Goal: Information Seeking & Learning: Learn about a topic

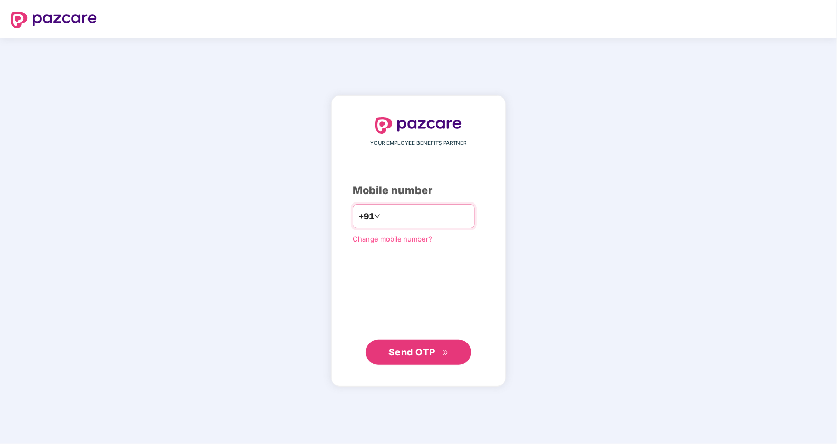
click at [427, 221] on input "number" at bounding box center [426, 216] width 86 height 17
click at [418, 369] on div "**********" at bounding box center [418, 241] width 175 height 290
click at [383, 217] on input "**********" at bounding box center [426, 216] width 86 height 17
type input "**********"
click at [415, 348] on span "Send OTP" at bounding box center [411, 351] width 47 height 11
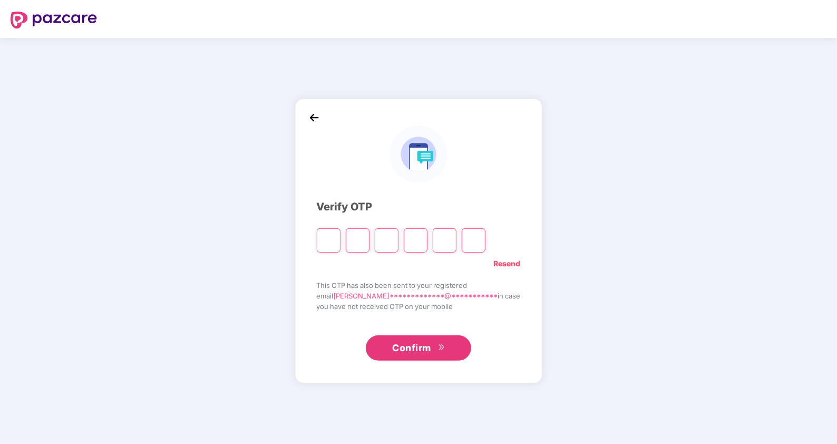
click at [322, 121] on img at bounding box center [314, 118] width 16 height 16
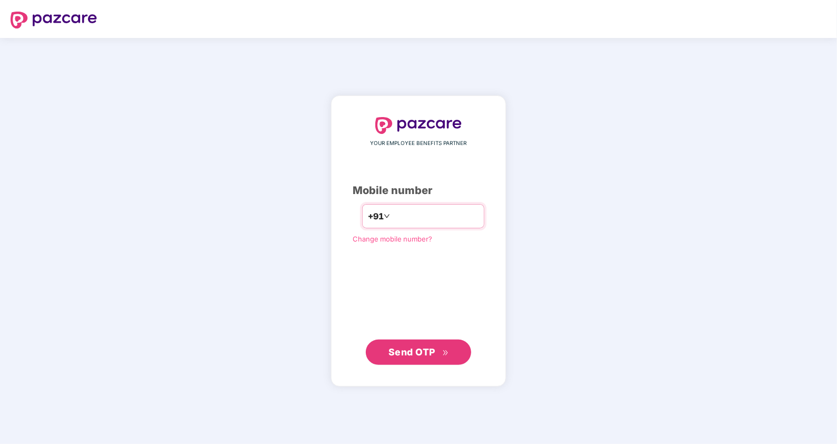
click at [405, 213] on input "**********" at bounding box center [435, 216] width 86 height 17
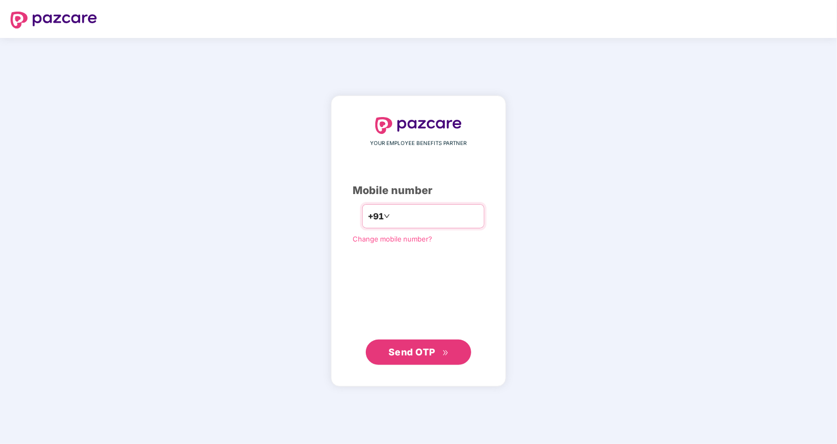
click at [405, 213] on input "**********" at bounding box center [435, 216] width 86 height 17
click at [405, 213] on input "number" at bounding box center [435, 216] width 86 height 17
type input "**********"
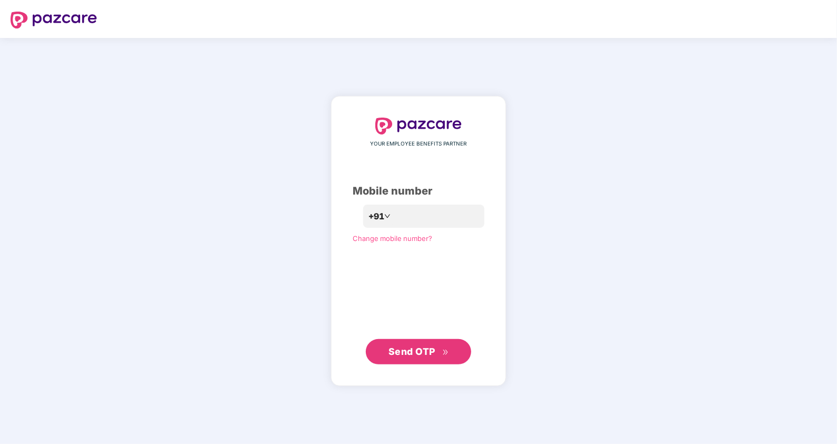
click at [426, 358] on span "Send OTP" at bounding box center [418, 351] width 61 height 15
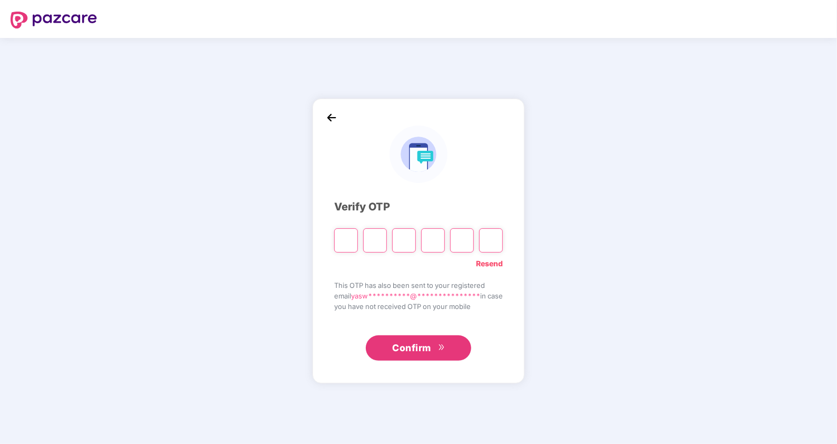
type input "*"
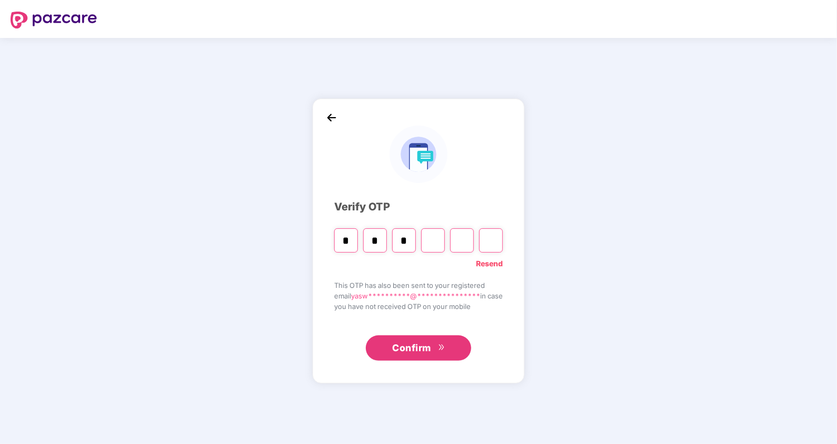
type input "*"
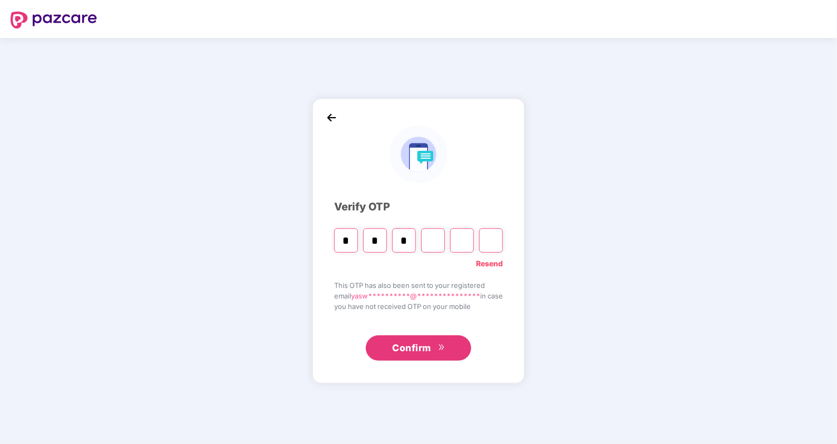
type input "*"
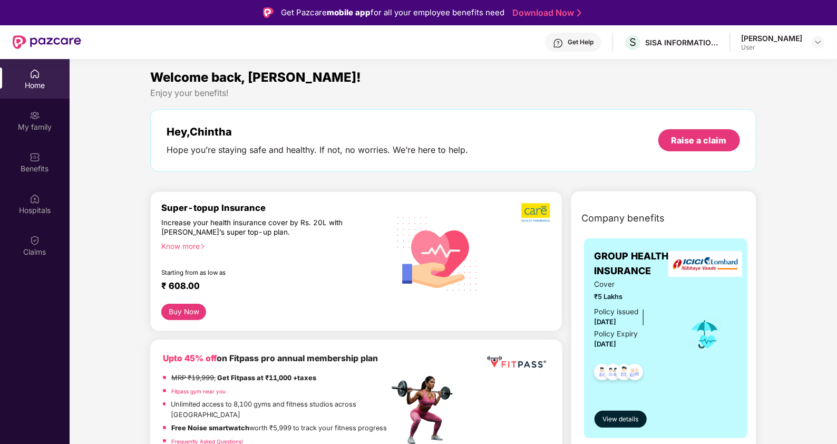
click at [195, 245] on div "Know more" at bounding box center [271, 244] width 221 height 7
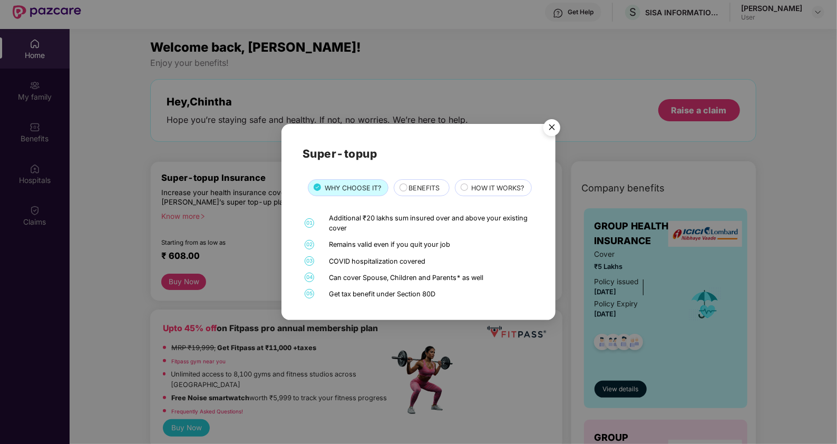
scroll to position [35, 0]
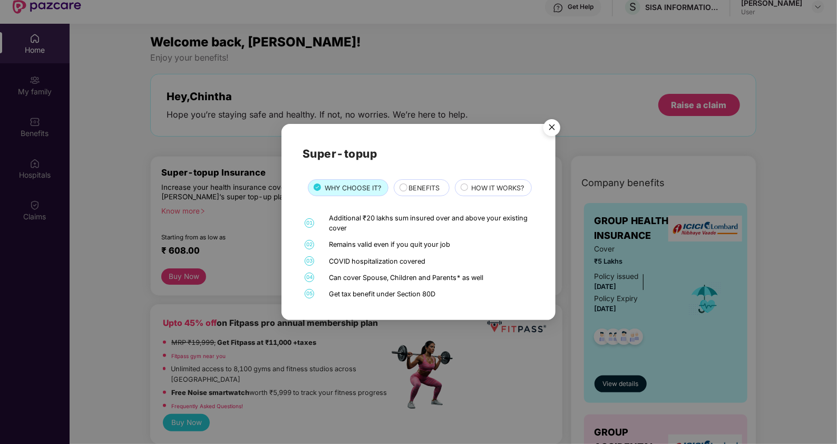
click at [424, 179] on div "BENEFITS" at bounding box center [422, 187] width 56 height 17
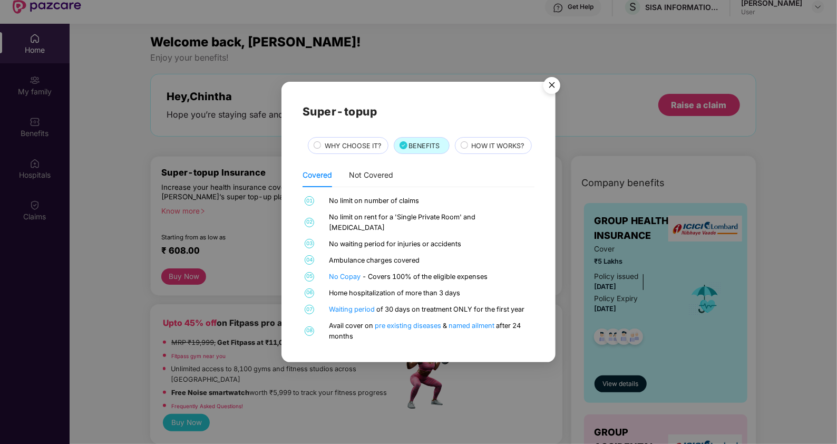
click at [455, 154] on div "HOW IT WORKS?" at bounding box center [493, 145] width 77 height 17
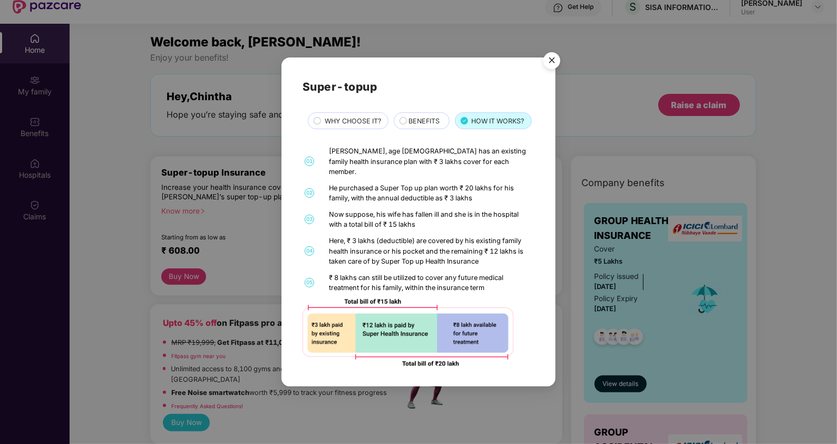
scroll to position [59, 0]
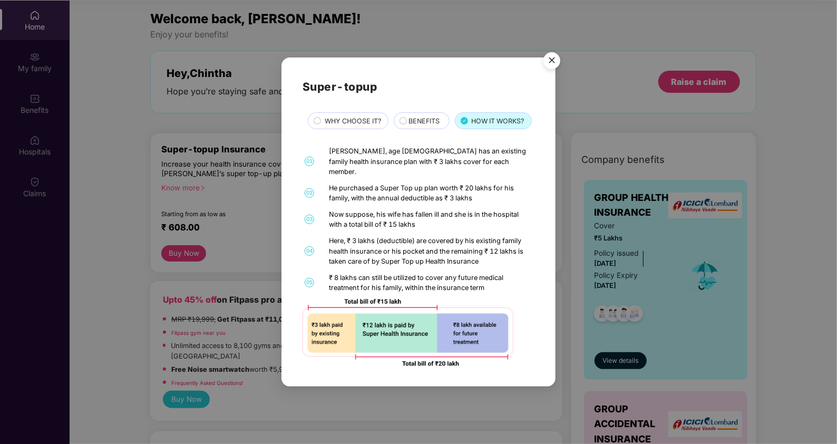
click at [552, 55] on img "Close" at bounding box center [552, 62] width 30 height 30
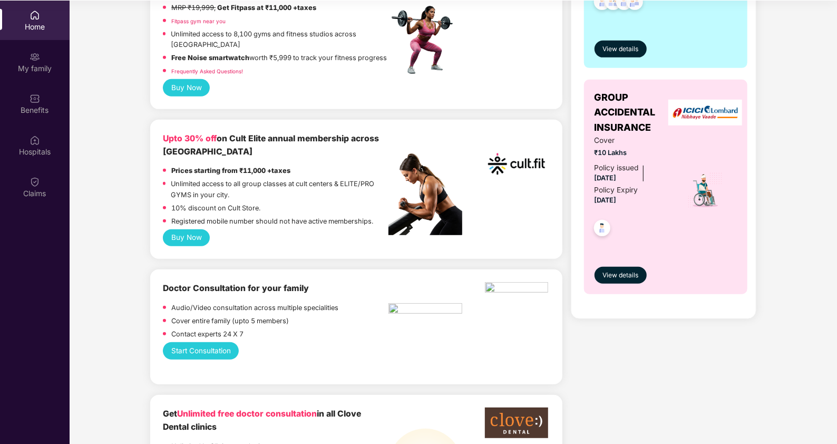
scroll to position [293, 0]
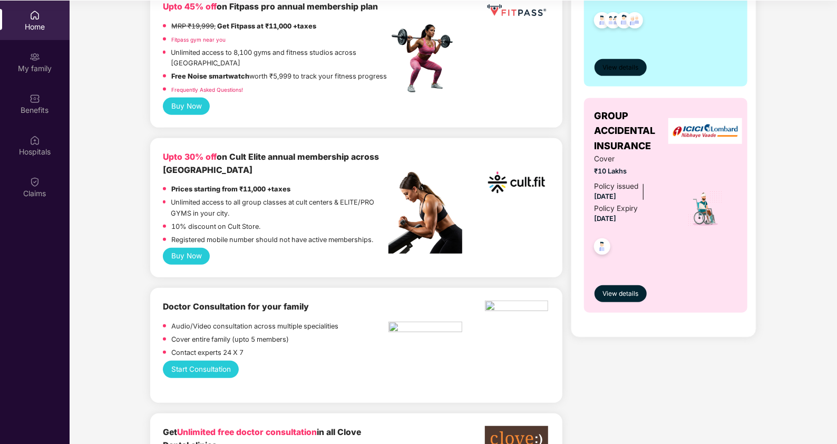
click at [619, 66] on span "View details" at bounding box center [620, 68] width 36 height 10
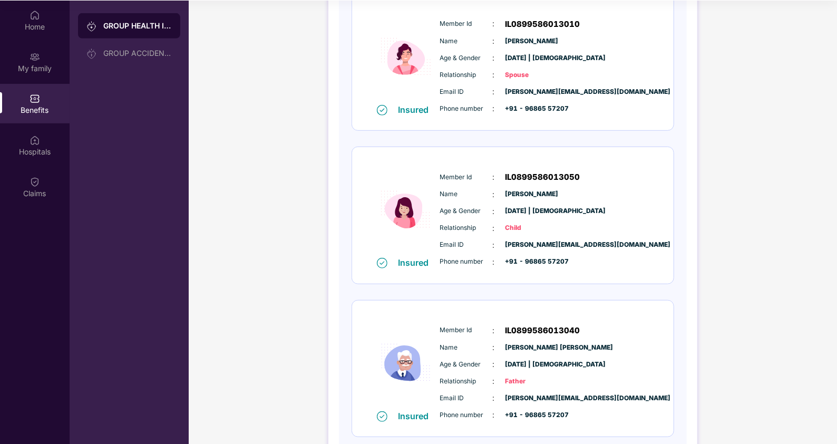
scroll to position [525, 0]
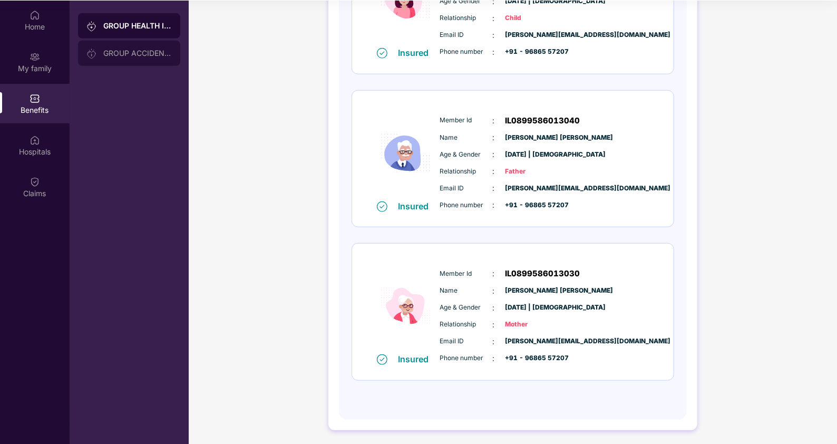
click at [140, 52] on div "GROUP ACCIDENTAL INSURANCE" at bounding box center [137, 53] width 69 height 8
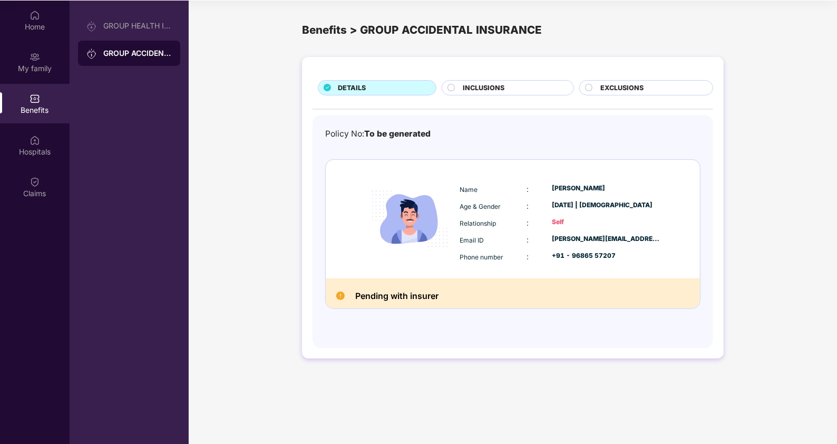
click at [484, 85] on span "INCLUSIONS" at bounding box center [484, 88] width 42 height 11
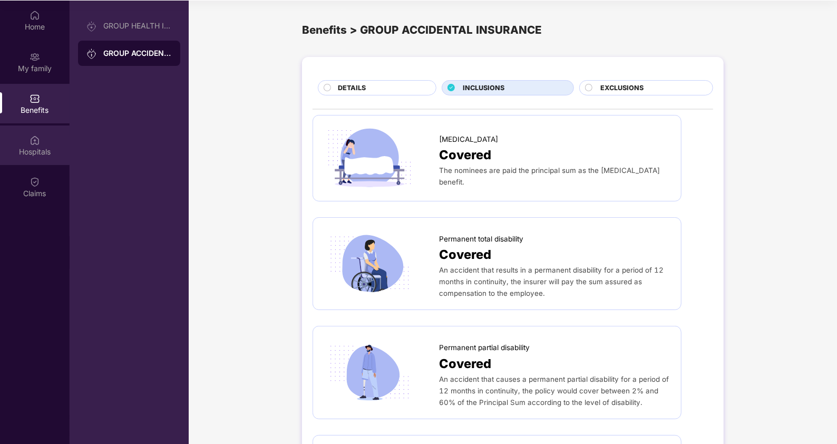
click at [28, 145] on div "Hospitals" at bounding box center [35, 145] width 70 height 40
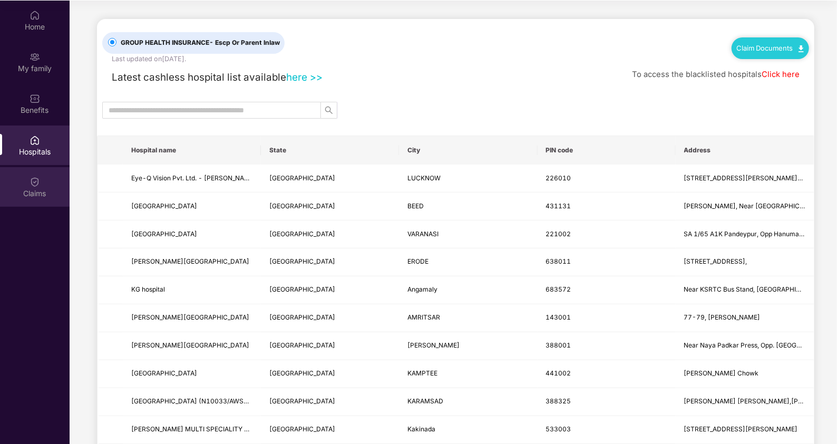
click at [51, 177] on div "Claims" at bounding box center [35, 187] width 70 height 40
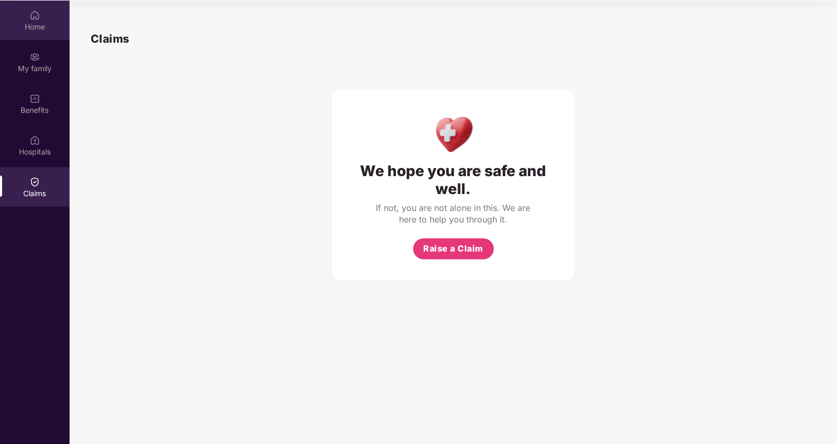
click at [28, 36] on div "Home" at bounding box center [35, 21] width 70 height 40
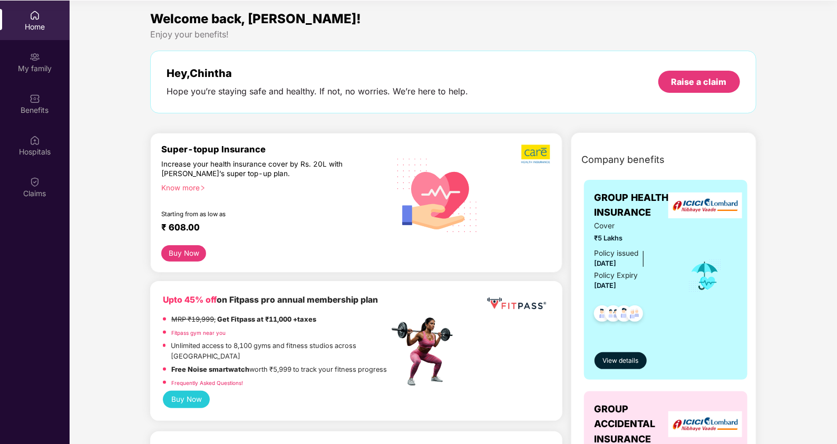
scroll to position [113, 0]
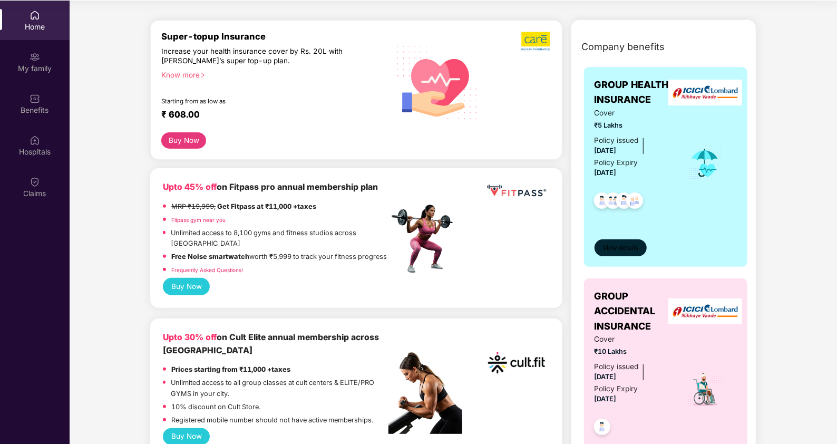
click at [641, 247] on button "View details" at bounding box center [621, 247] width 52 height 17
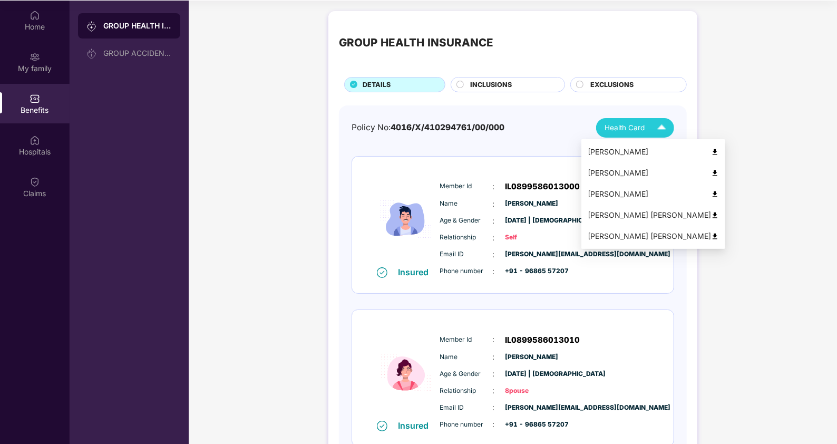
click at [622, 133] on div "Health Card" at bounding box center [638, 128] width 66 height 18
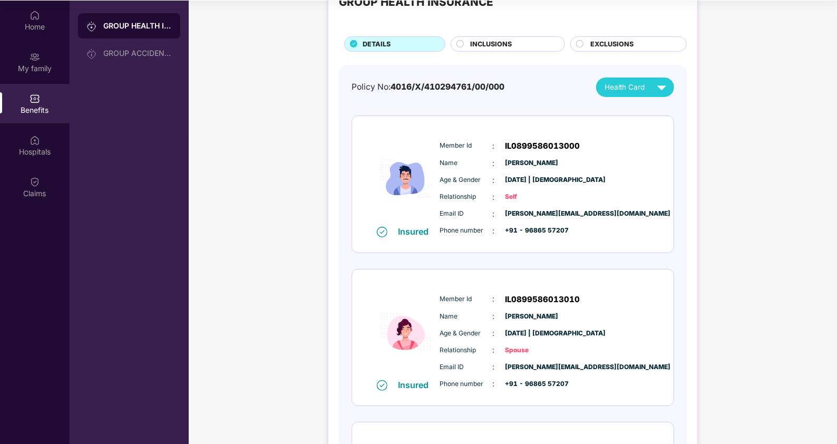
click at [514, 172] on div "Member Id : IL0899586013000 Name : [PERSON_NAME] Age & Gender : [DATE] | [DEMOG…" at bounding box center [544, 188] width 215 height 108
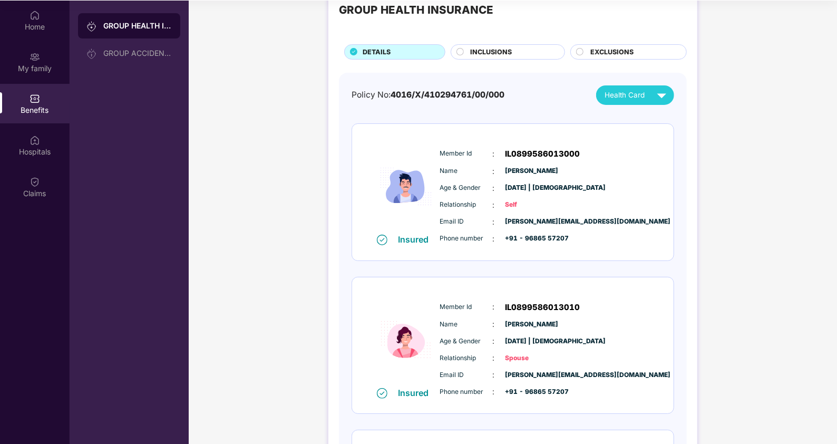
scroll to position [31, 0]
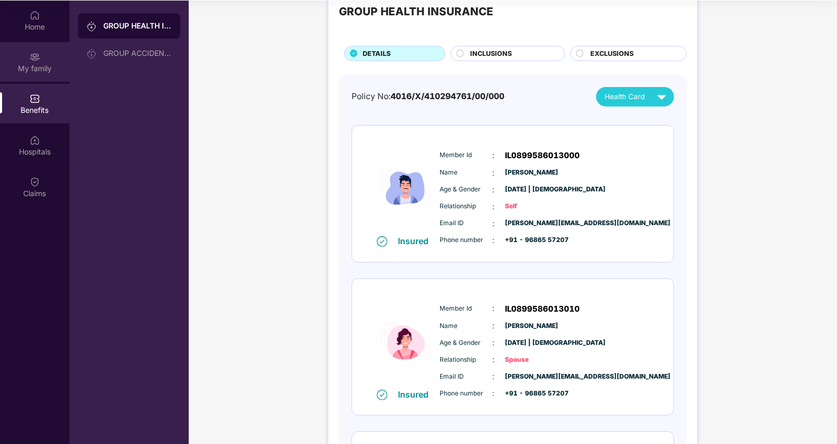
click at [46, 63] on div "My family" at bounding box center [35, 68] width 70 height 11
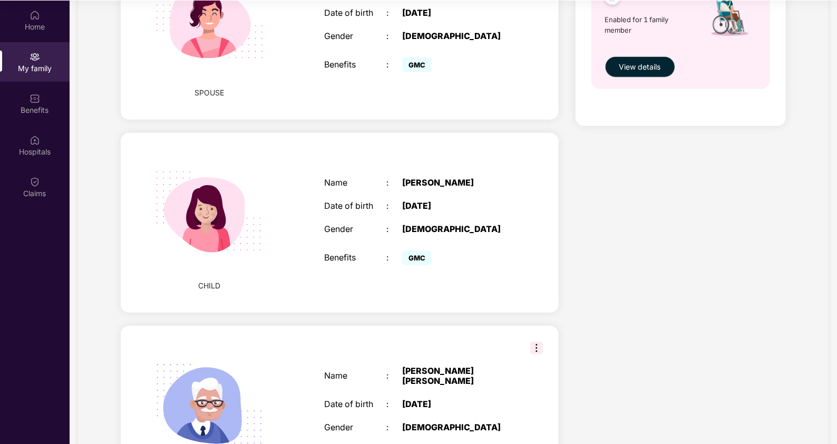
scroll to position [751, 0]
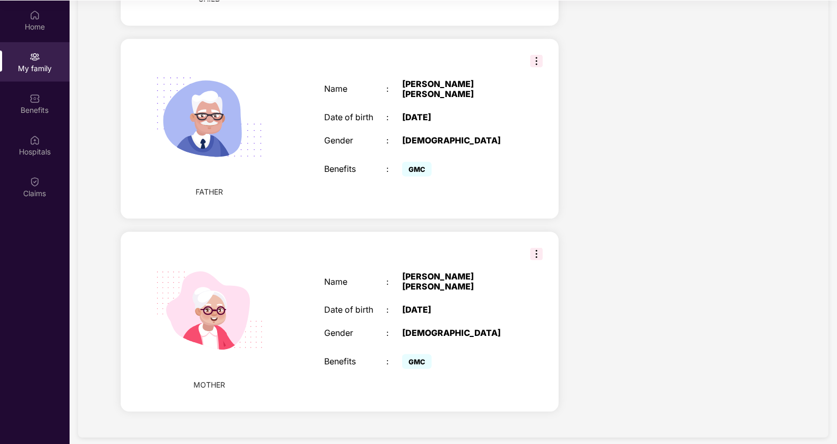
click at [537, 248] on img at bounding box center [536, 254] width 13 height 13
click at [420, 251] on div "MOTHER Name : [PERSON_NAME] [PERSON_NAME] Date of birth : [DEMOGRAPHIC_DATA] Ge…" at bounding box center [339, 322] width 437 height 180
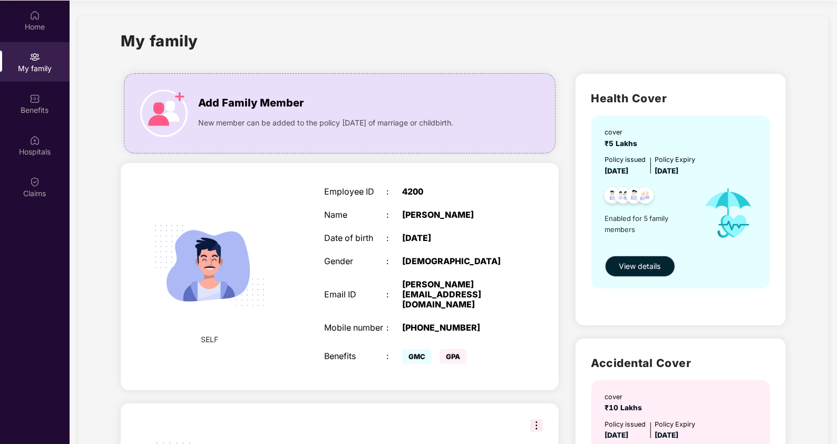
scroll to position [1, 0]
click at [22, 13] on div "Home" at bounding box center [35, 21] width 70 height 40
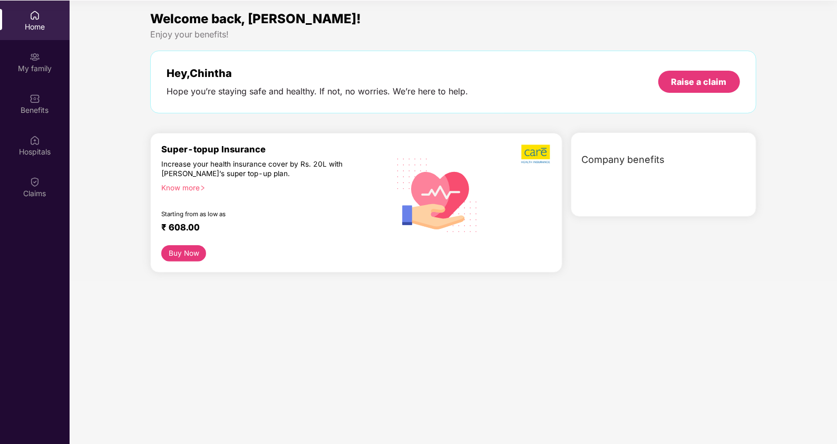
scroll to position [0, 0]
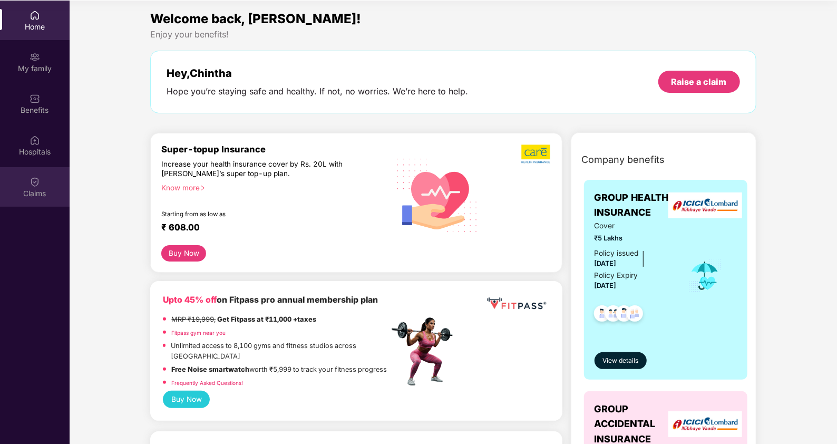
click at [37, 180] on img at bounding box center [35, 182] width 11 height 11
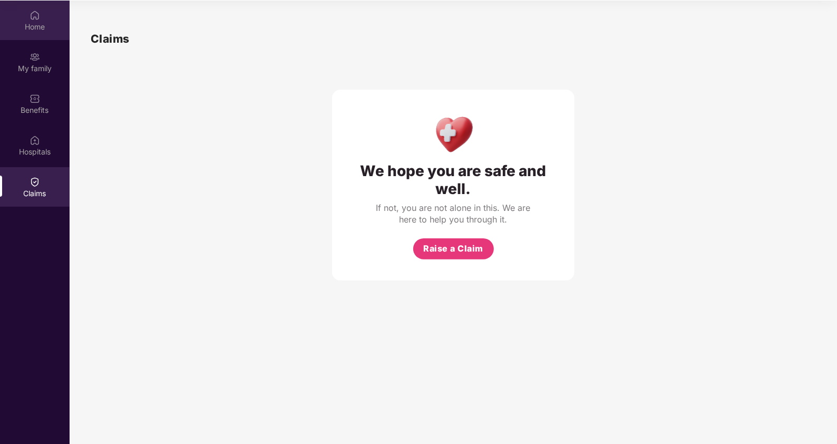
click at [38, 16] on img at bounding box center [35, 15] width 11 height 11
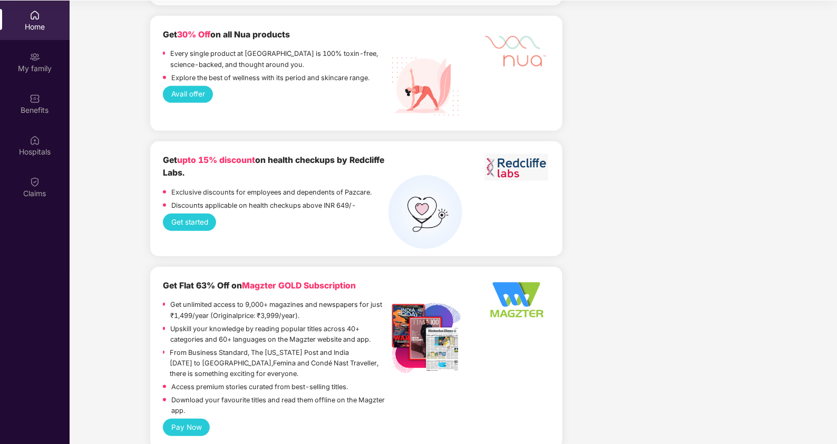
scroll to position [2928, 0]
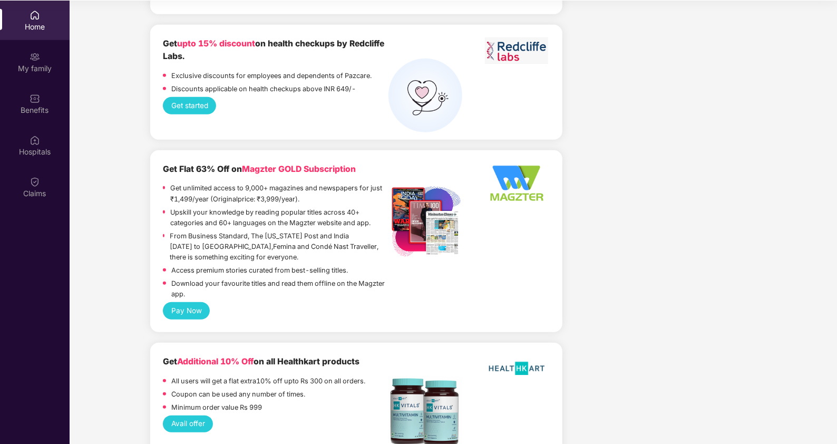
click at [477, 251] on div "Get Flat 63% Off on Magzter GOLD Subscription Get unlimited access to 9,000+ ma…" at bounding box center [356, 232] width 386 height 139
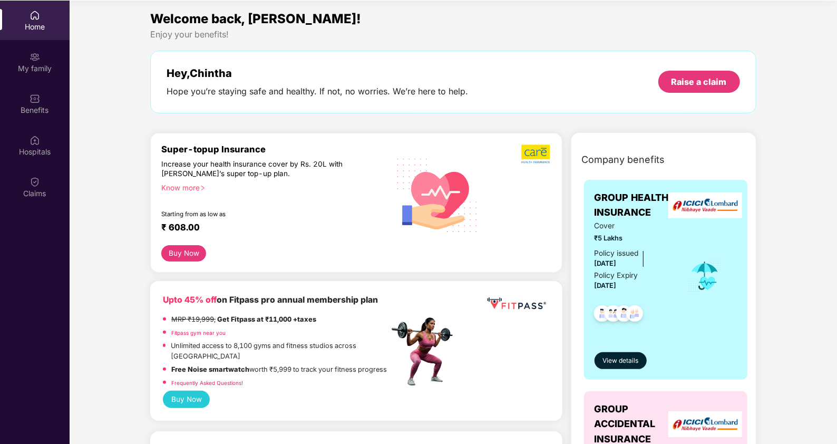
scroll to position [0, 0]
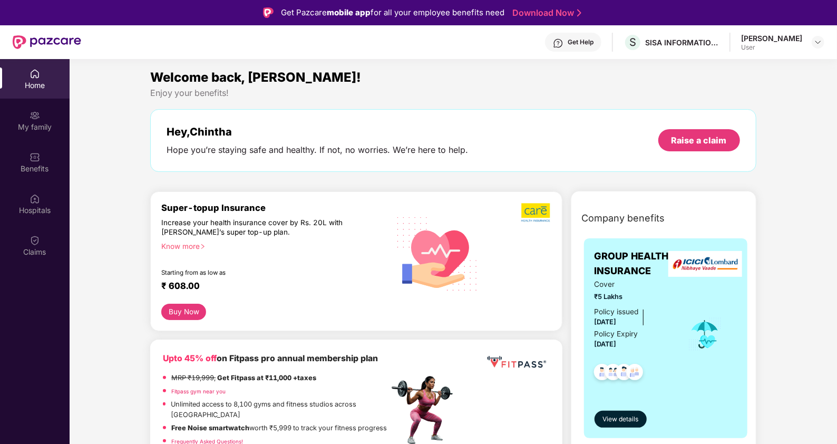
click at [777, 37] on div "[PERSON_NAME]" at bounding box center [771, 38] width 61 height 10
click at [741, 38] on div "[PERSON_NAME]" at bounding box center [771, 38] width 61 height 10
click at [817, 43] on img at bounding box center [818, 42] width 8 height 8
click at [758, 95] on div "[PERSON_NAME]" at bounding box center [759, 95] width 61 height 10
click at [758, 95] on div "Welcome back, [PERSON_NAME]! Enjoy your benefits! Hey, [PERSON_NAME] you’re sta…" at bounding box center [453, 124] width 614 height 115
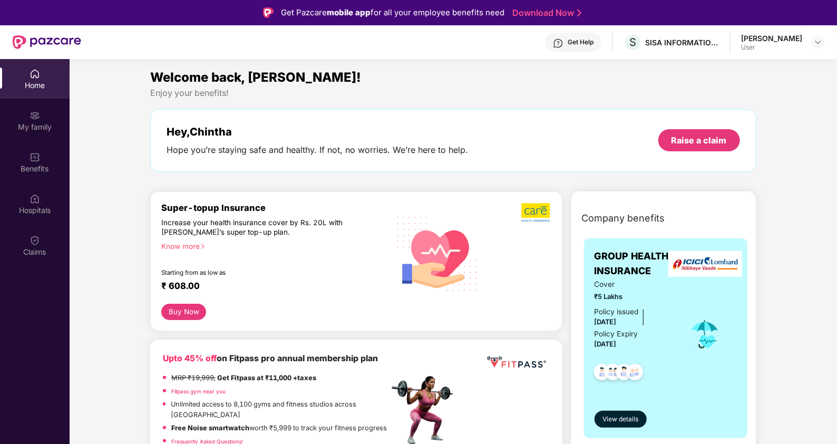
click at [759, 45] on div "User" at bounding box center [771, 47] width 61 height 8
click at [751, 45] on div "User" at bounding box center [771, 47] width 61 height 8
click at [48, 118] on div "My family" at bounding box center [35, 121] width 70 height 40
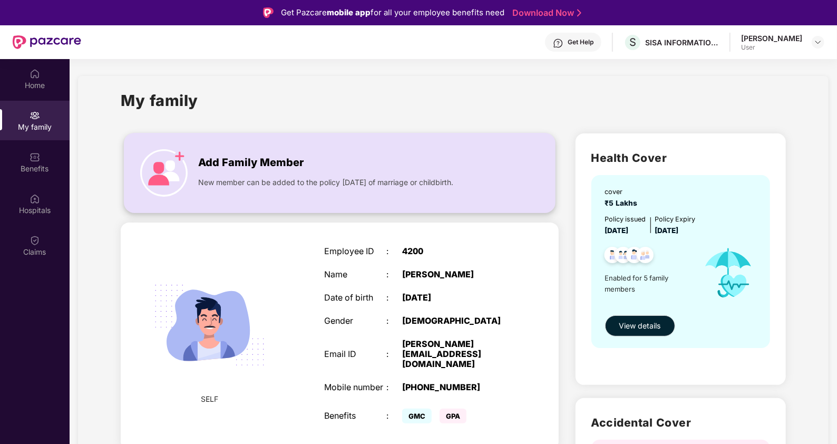
click at [279, 186] on span "New member can be added to the policy [DATE] of marriage or childbirth." at bounding box center [325, 183] width 255 height 12
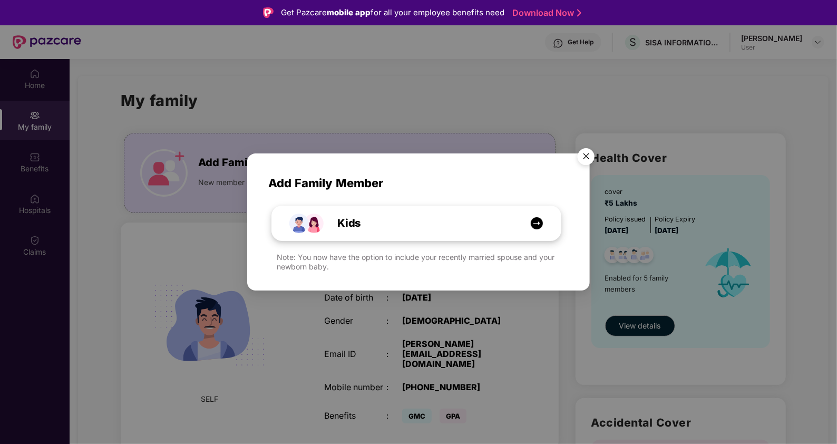
click at [369, 213] on div "Kids" at bounding box center [416, 223] width 289 height 34
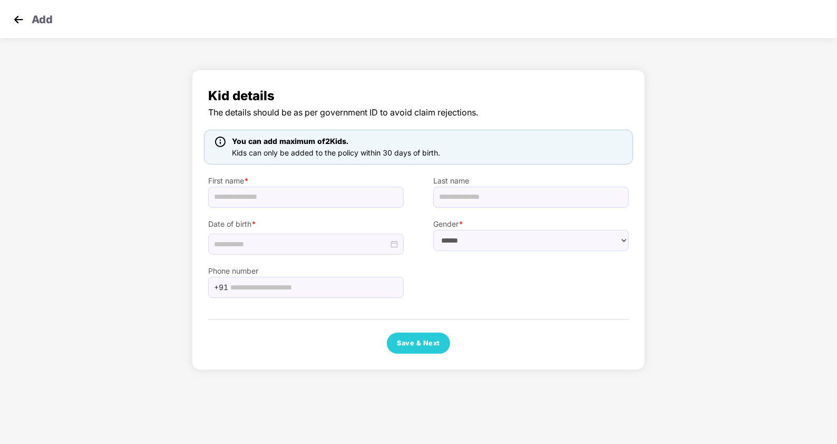
click at [656, 127] on div "Kid details The details should be as per government ID to avoid claim rejection…" at bounding box center [418, 222] width 837 height 316
click at [21, 21] on img at bounding box center [19, 20] width 16 height 16
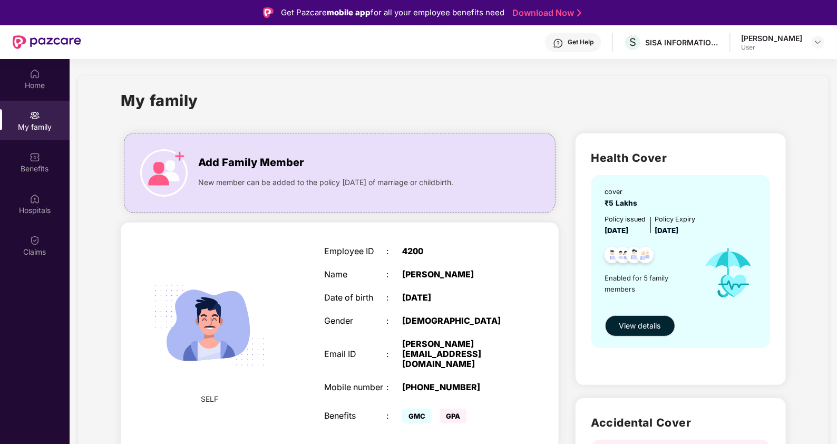
scroll to position [27, 0]
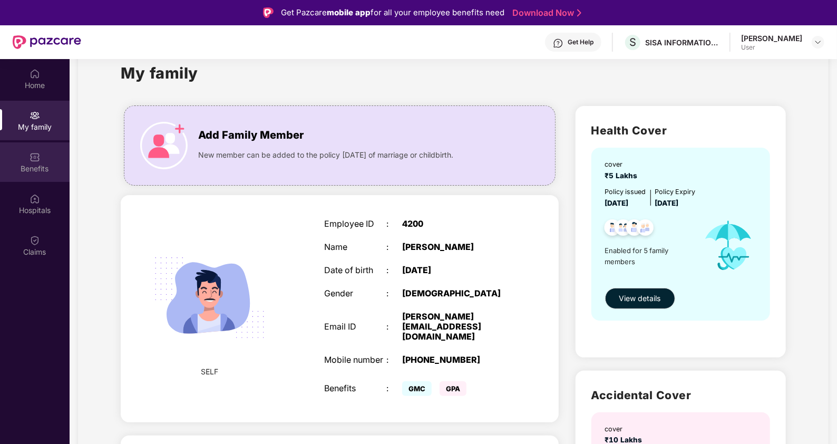
click at [31, 163] on div "Benefits" at bounding box center [35, 168] width 70 height 11
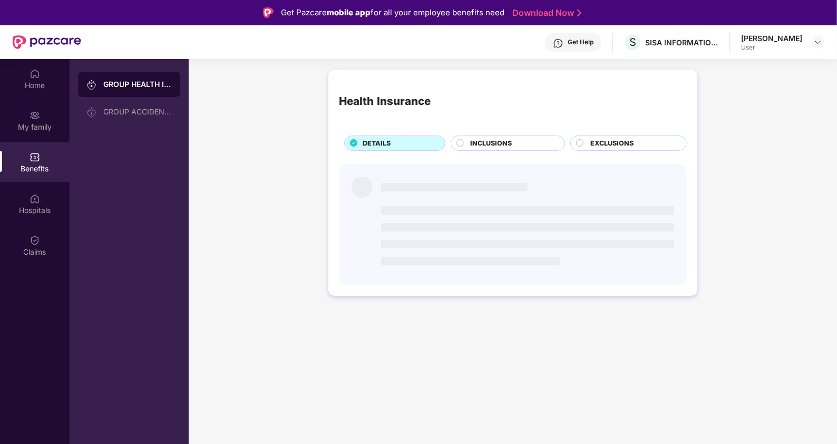
scroll to position [0, 0]
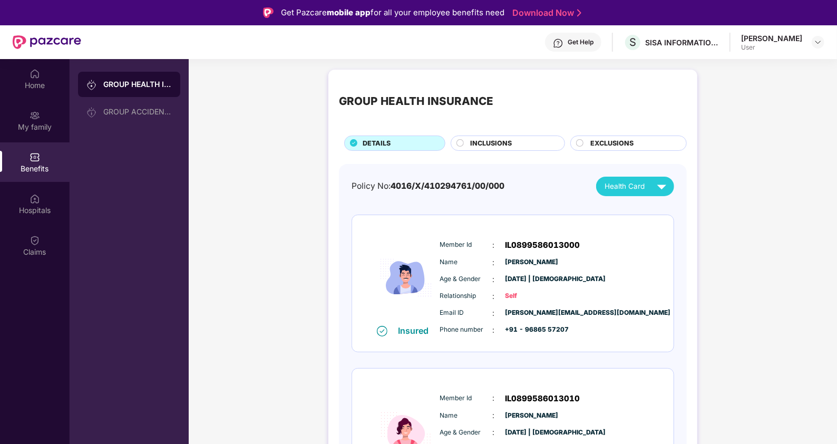
click at [490, 150] on div "INCLUSIONS" at bounding box center [508, 142] width 115 height 15
